Goal: Task Accomplishment & Management: Manage account settings

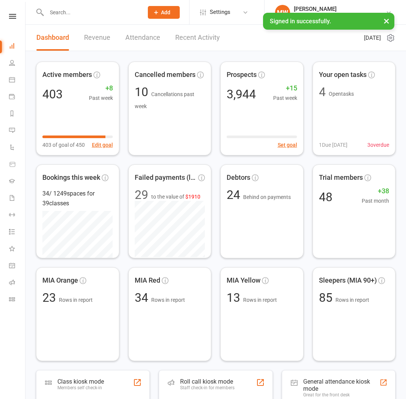
click at [118, 16] on input "text" at bounding box center [91, 12] width 94 height 11
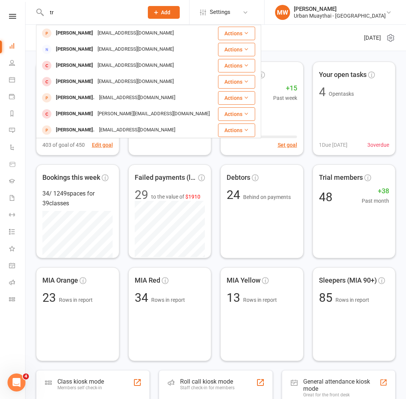
type input "t"
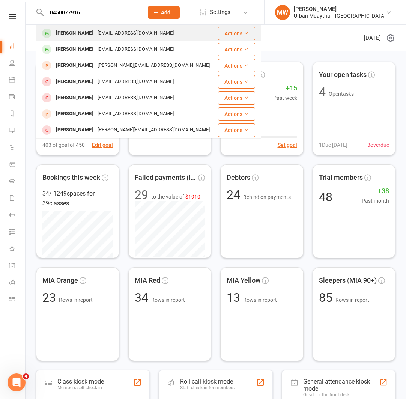
type input "0450077916"
click at [95, 33] on div "[EMAIL_ADDRESS][DOMAIN_NAME]" at bounding box center [135, 33] width 81 height 11
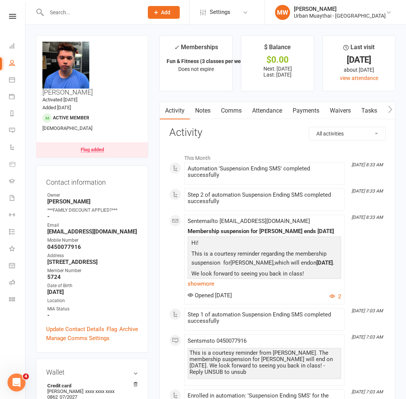
click at [301, 111] on link "Payments" at bounding box center [306, 110] width 37 height 17
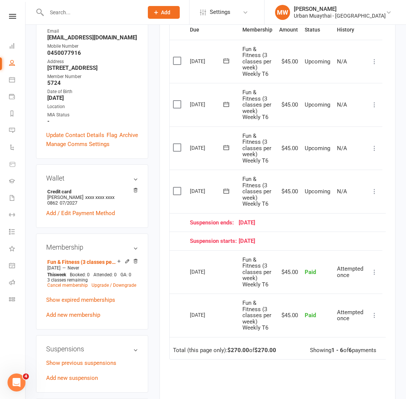
scroll to position [195, 0]
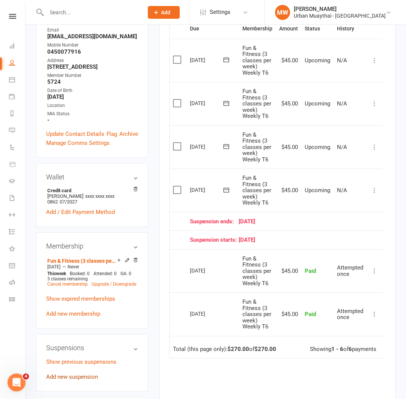
click at [90, 374] on link "Add new suspension" at bounding box center [72, 377] width 52 height 7
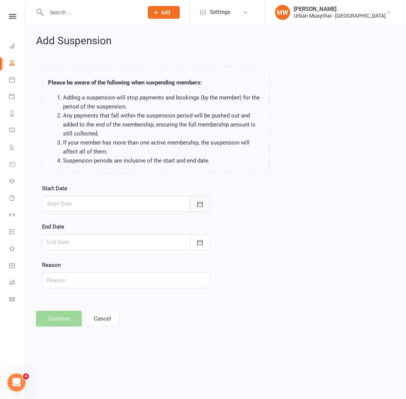
click at [197, 205] on icon "button" at bounding box center [200, 204] width 8 height 8
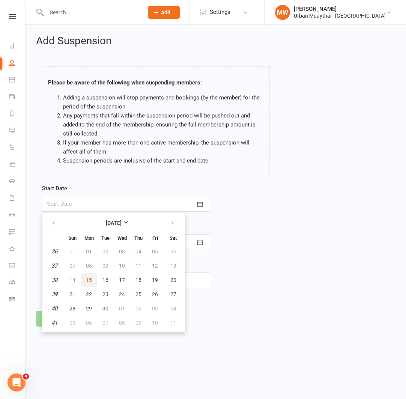
click at [87, 279] on span "15" at bounding box center [89, 280] width 6 height 6
type input "[DATE]"
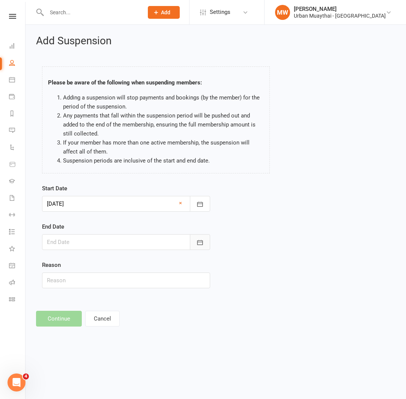
click at [199, 243] on icon "button" at bounding box center [200, 243] width 8 height 8
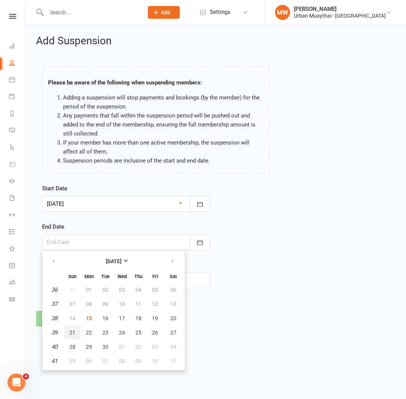
click at [78, 331] on button "21" at bounding box center [73, 333] width 16 height 14
type input "[DATE]"
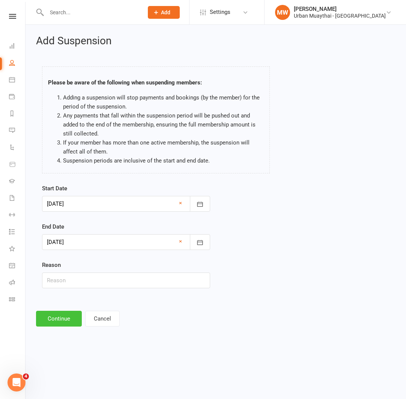
click at [56, 318] on button "Continue" at bounding box center [59, 319] width 46 height 16
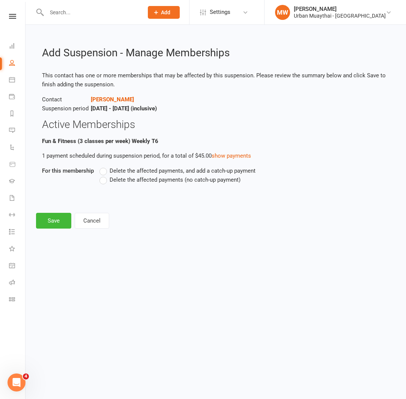
drag, startPoint x: 104, startPoint y: 181, endPoint x: 94, endPoint y: 188, distance: 12.5
click at [104, 181] on label "Delete the affected payments (no catch-up payment)" at bounding box center [169, 179] width 141 height 9
click at [104, 175] on input "Delete the affected payments (no catch-up payment)" at bounding box center [101, 175] width 5 height 0
click at [57, 222] on button "Save" at bounding box center [53, 221] width 35 height 16
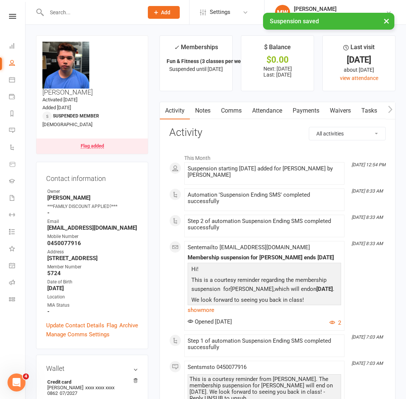
drag, startPoint x: 208, startPoint y: 108, endPoint x: 214, endPoint y: 110, distance: 6.8
click at [208, 108] on link "Notes" at bounding box center [203, 110] width 26 height 17
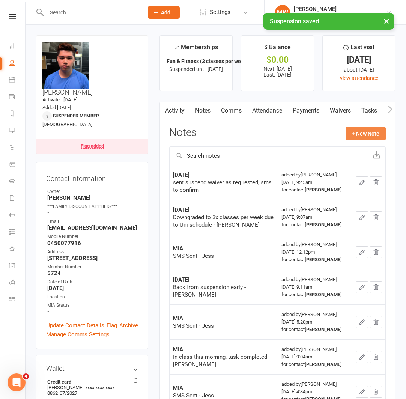
click at [368, 136] on button "+ New Note" at bounding box center [366, 134] width 40 height 14
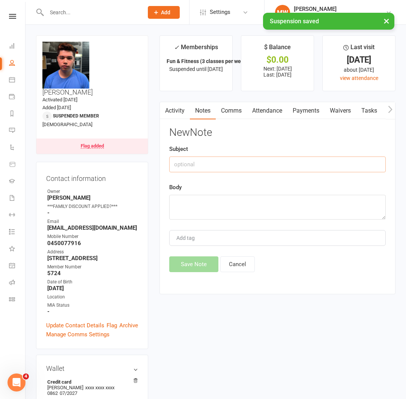
click at [240, 164] on input "text" at bounding box center [277, 165] width 217 height 16
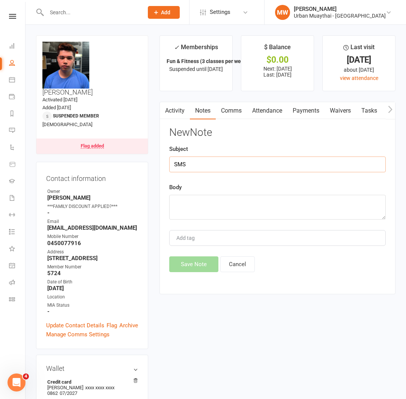
type input "SMS"
click at [203, 203] on textarea at bounding box center [277, 207] width 217 height 25
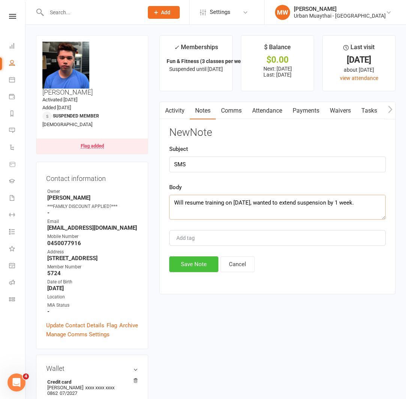
type textarea "Will resume training on [DATE], wanted to extend suspension by 1 week."
click at [194, 264] on button "Save Note" at bounding box center [193, 264] width 49 height 16
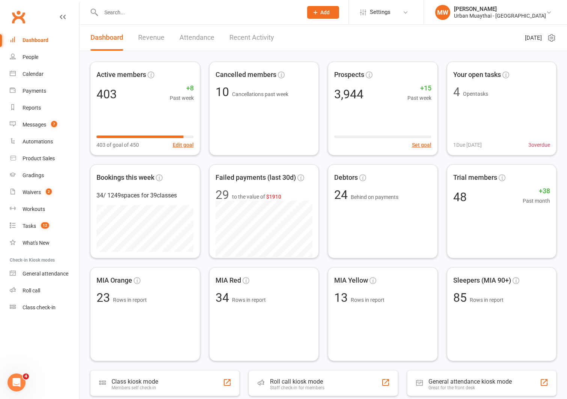
click at [115, 15] on input "text" at bounding box center [198, 12] width 199 height 11
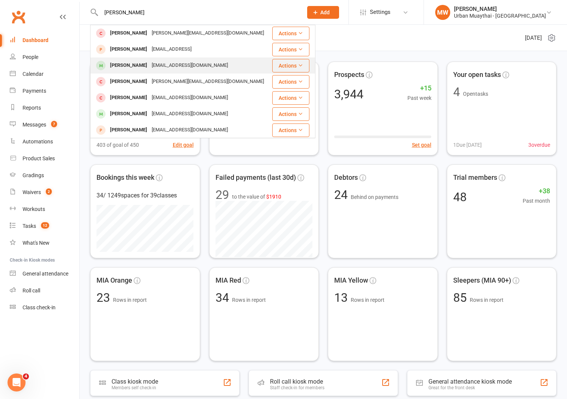
type input "jimmy"
click at [134, 64] on div "Jimmy Cappie" at bounding box center [129, 65] width 42 height 11
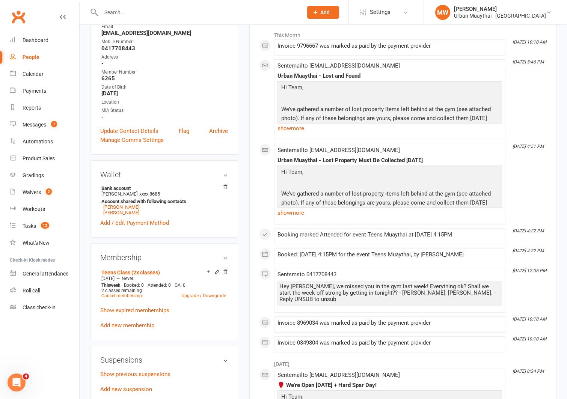
scroll to position [126, 0]
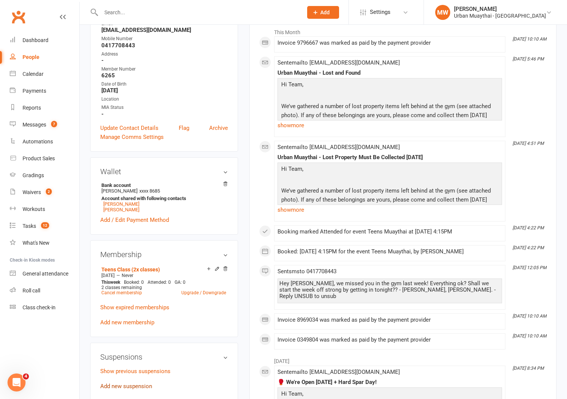
click at [137, 384] on link "Add new suspension" at bounding box center [126, 386] width 52 height 7
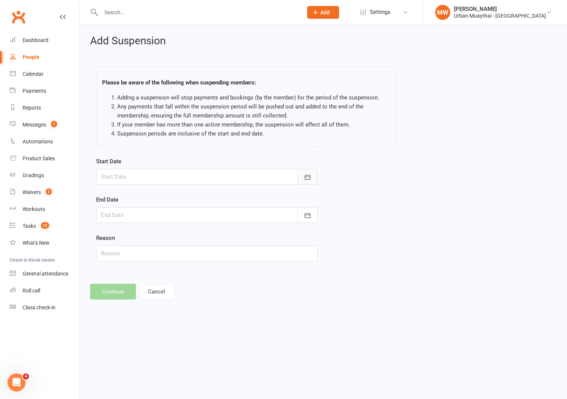
click at [301, 179] on button "button" at bounding box center [307, 177] width 20 height 16
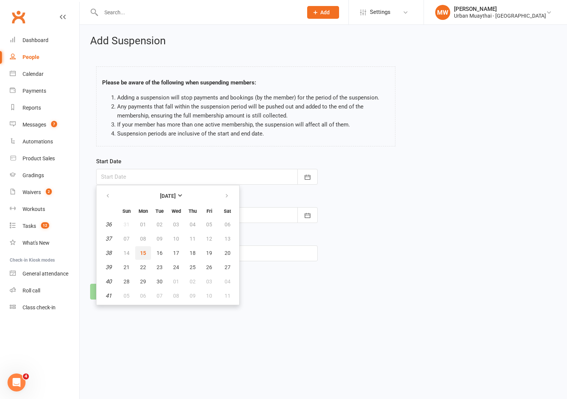
click at [139, 252] on button "15" at bounding box center [143, 253] width 16 height 14
type input "[DATE]"
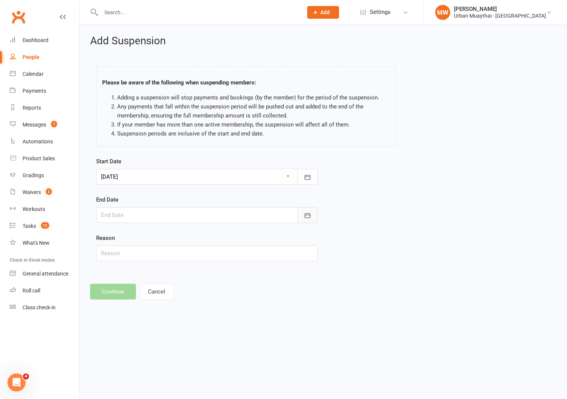
drag, startPoint x: 307, startPoint y: 213, endPoint x: 302, endPoint y: 217, distance: 5.9
click at [307, 213] on icon "button" at bounding box center [308, 215] width 6 height 5
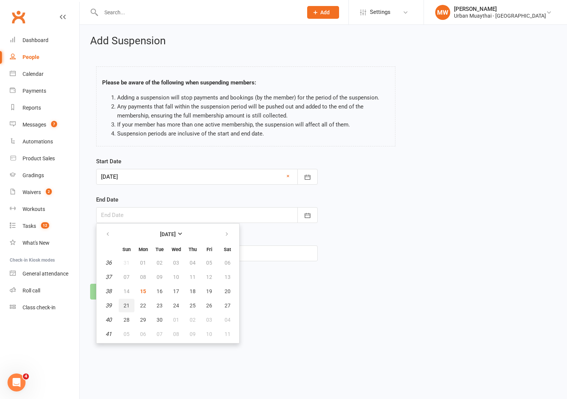
click at [125, 305] on span "21" at bounding box center [127, 306] width 6 height 6
type input "[DATE]"
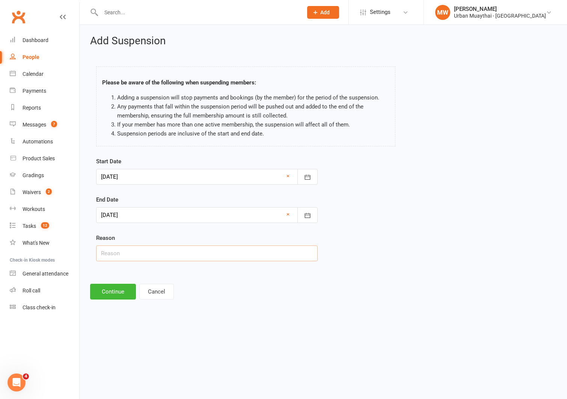
click at [117, 256] on input "text" at bounding box center [207, 254] width 222 height 16
type input "Braces just fitted, in a it of pain"
click at [109, 295] on button "Continue" at bounding box center [113, 292] width 46 height 16
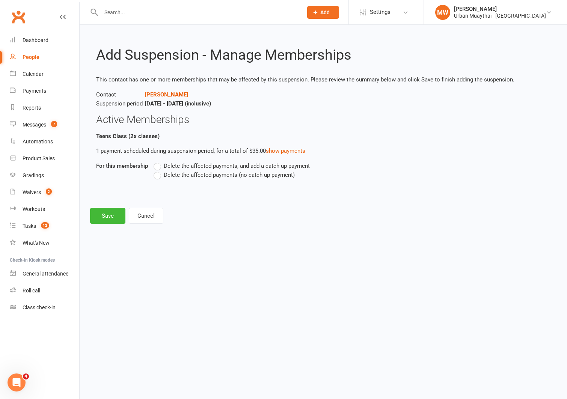
drag, startPoint x: 157, startPoint y: 178, endPoint x: 122, endPoint y: 199, distance: 41.0
click at [156, 178] on label "Delete the affected payments (no catch-up payment)" at bounding box center [224, 174] width 141 height 9
click at [156, 170] on input "Delete the affected payments (no catch-up payment)" at bounding box center [156, 170] width 5 height 0
click at [116, 211] on button "Save" at bounding box center [107, 216] width 35 height 16
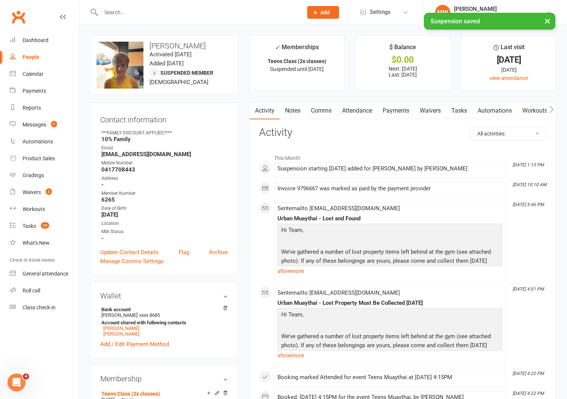
click at [314, 111] on link "Comms" at bounding box center [321, 110] width 31 height 17
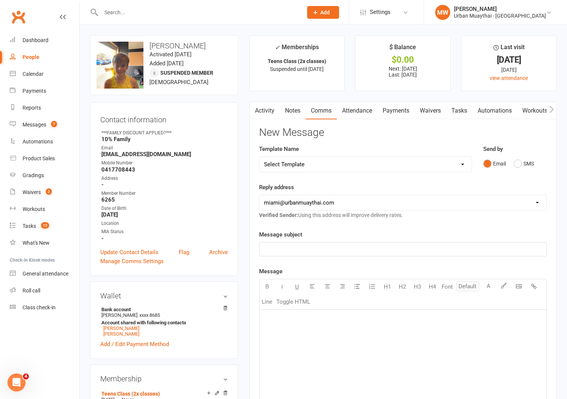
click at [283, 115] on link "Notes" at bounding box center [293, 110] width 26 height 17
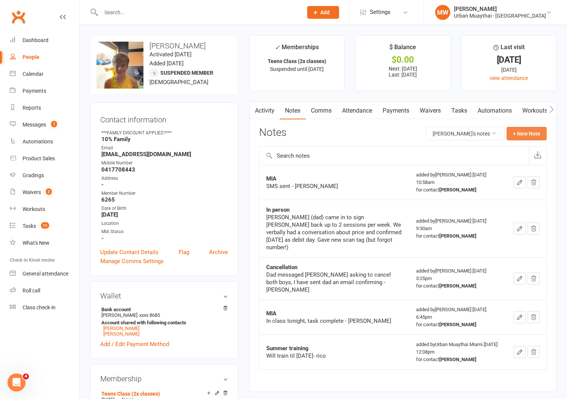
click at [406, 134] on button "+ New Note" at bounding box center [526, 134] width 40 height 14
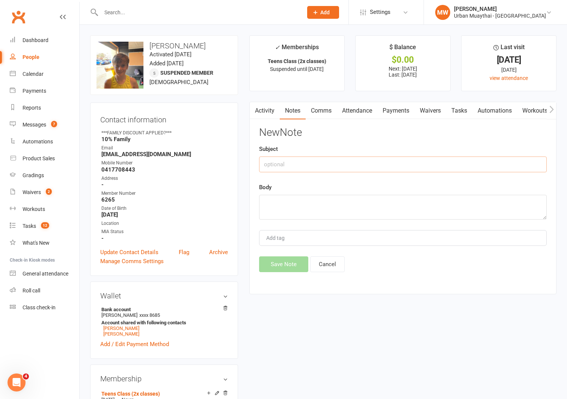
click at [307, 165] on input "text" at bounding box center [403, 165] width 288 height 16
type input "phone call"
click at [300, 203] on textarea at bounding box center [403, 207] width 288 height 25
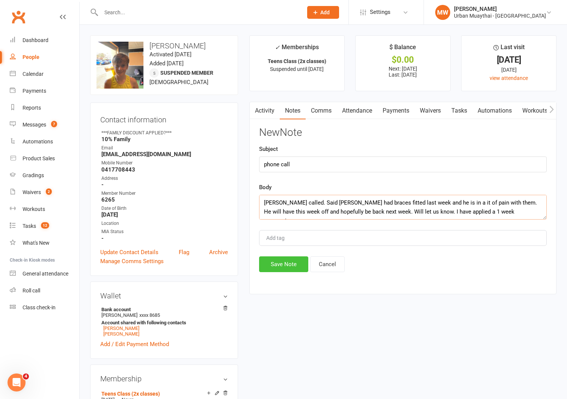
type textarea "Jay called. Said Jimmy had braces fitted last week and he is in a it of pain wi…"
click at [282, 259] on button "Save Note" at bounding box center [283, 264] width 49 height 16
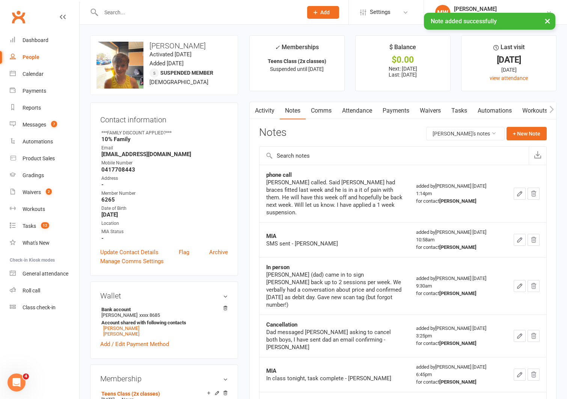
click at [272, 110] on link "Activity" at bounding box center [265, 110] width 30 height 17
